Goal: Transaction & Acquisition: Purchase product/service

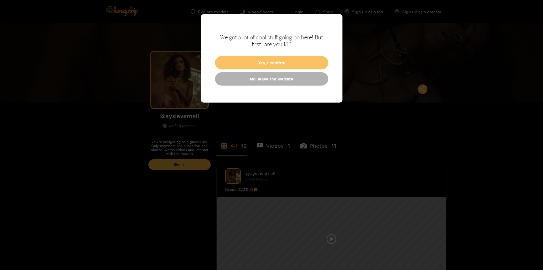
click at [251, 69] on button "Yes, I confirm" at bounding box center [271, 62] width 113 height 13
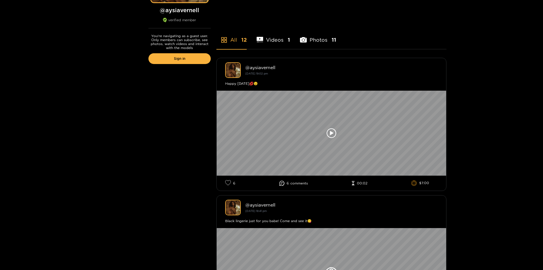
scroll to position [142, 0]
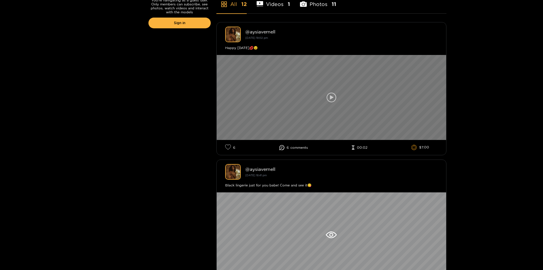
click at [327, 102] on icon at bounding box center [332, 98] width 10 height 10
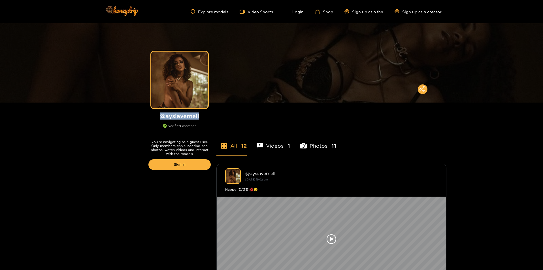
drag, startPoint x: 184, startPoint y: 145, endPoint x: 131, endPoint y: 149, distance: 53.4
click at [148, 120] on h1 "@ aysiavernell" at bounding box center [179, 115] width 62 height 7
copy h1 "@ aysiavernell"
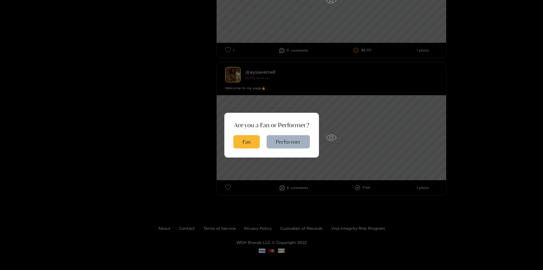
scroll to position [1983, 0]
